Goal: Task Accomplishment & Management: Manage account settings

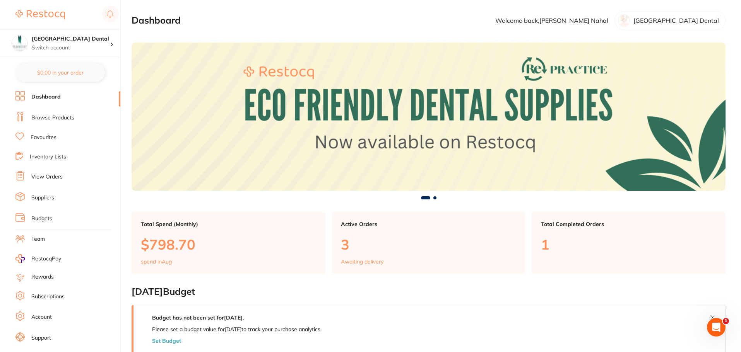
click at [38, 174] on link "View Orders" at bounding box center [46, 177] width 31 height 8
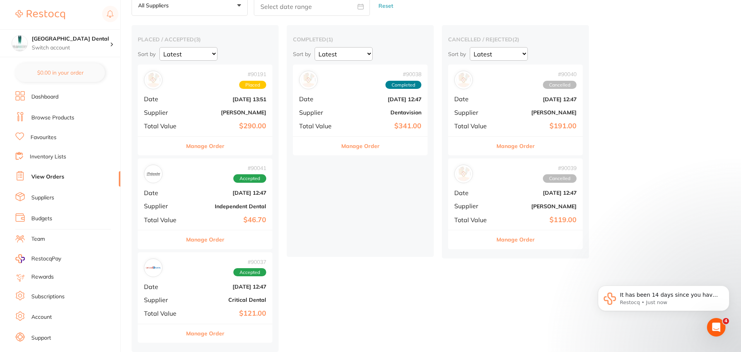
scroll to position [45, 0]
click at [200, 240] on button "Manage Order" at bounding box center [205, 240] width 38 height 19
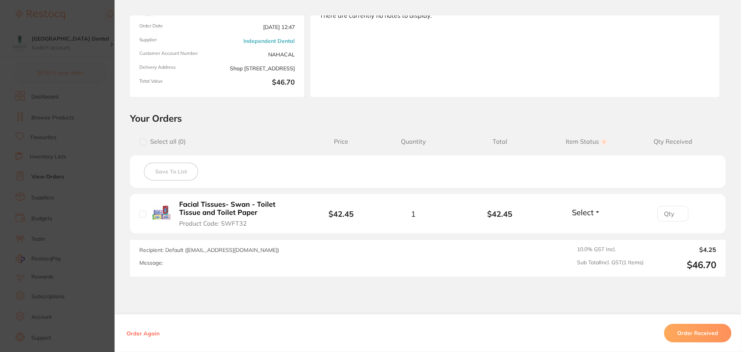
click at [699, 335] on button "Order Received" at bounding box center [697, 333] width 67 height 19
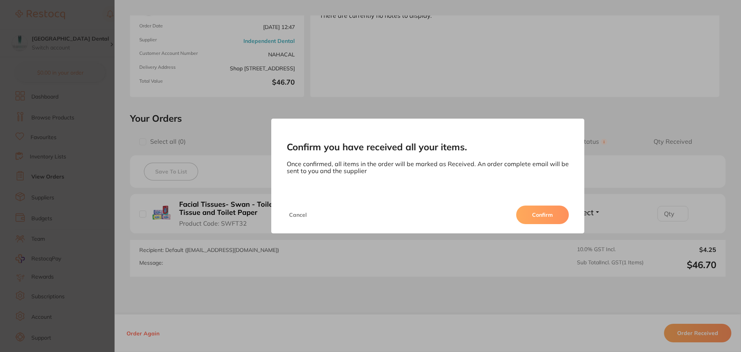
click at [533, 217] on button "Confirm" at bounding box center [542, 215] width 53 height 19
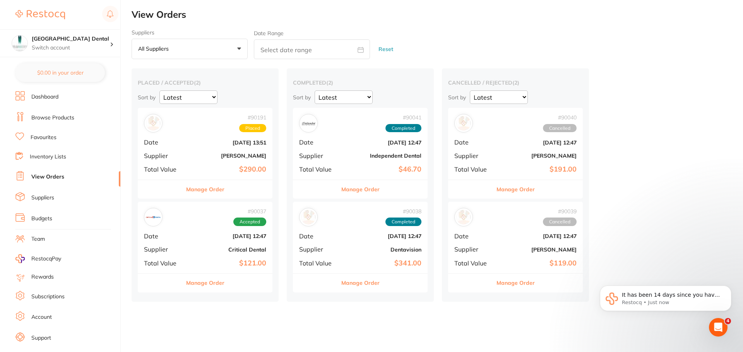
click at [216, 283] on button "Manage Order" at bounding box center [205, 283] width 38 height 19
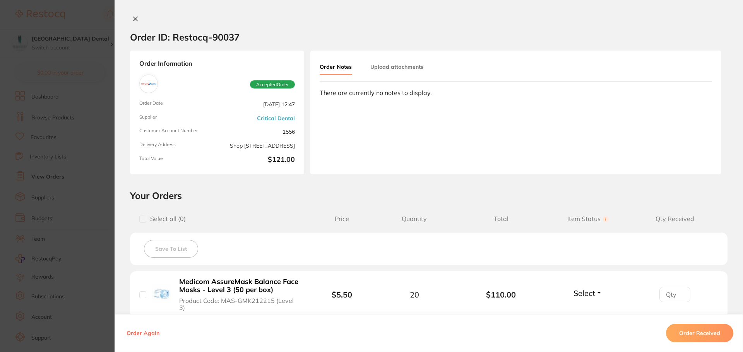
click at [138, 19] on icon at bounding box center [135, 19] width 6 height 6
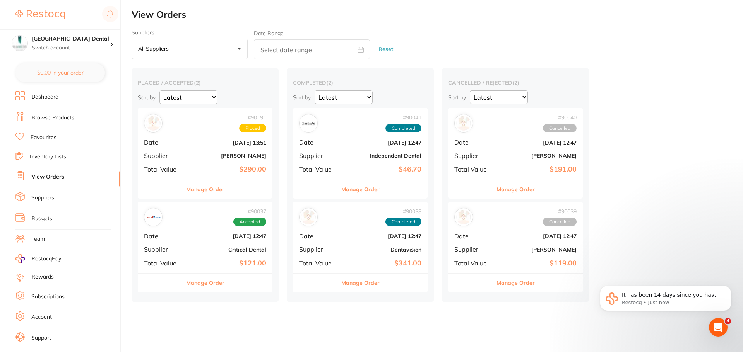
click at [46, 139] on link "Favourites" at bounding box center [44, 138] width 26 height 8
